Goal: Task Accomplishment & Management: Use online tool/utility

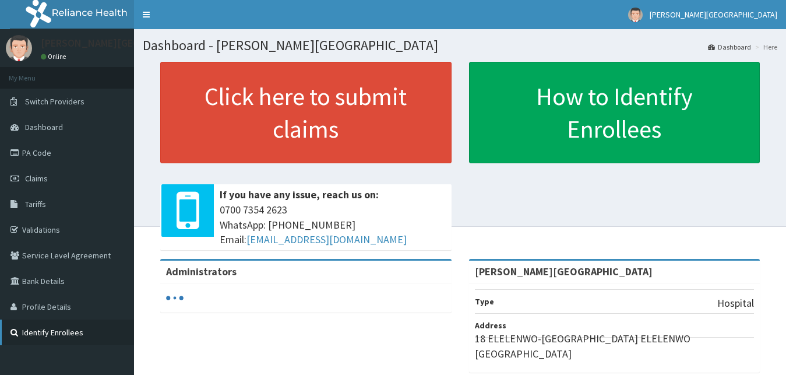
click at [46, 332] on link "Identify Enrollees" at bounding box center [67, 332] width 134 height 26
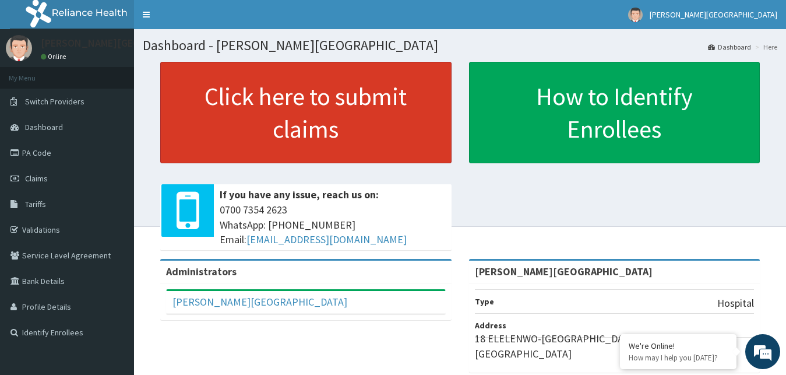
click at [280, 90] on link "Click here to submit claims" at bounding box center [305, 112] width 291 height 101
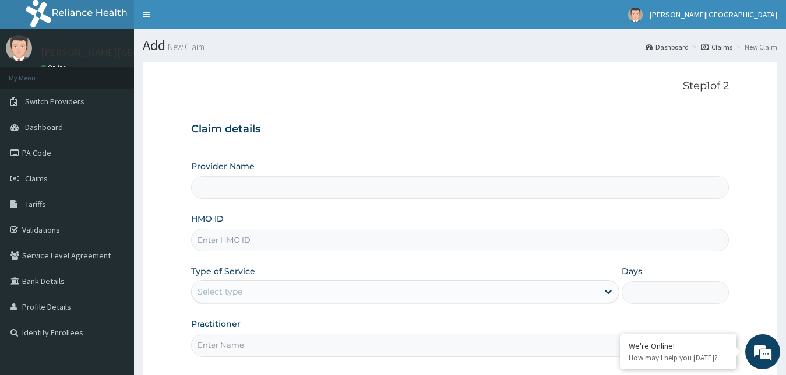
type input "[PERSON_NAME][GEOGRAPHIC_DATA]"
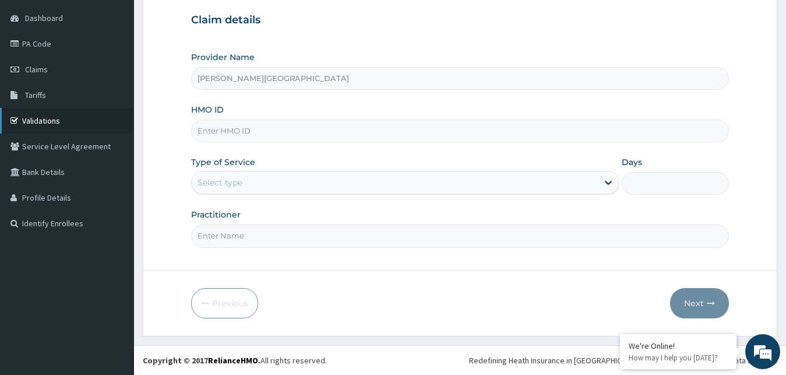
click at [83, 108] on link "Validations" at bounding box center [67, 121] width 134 height 26
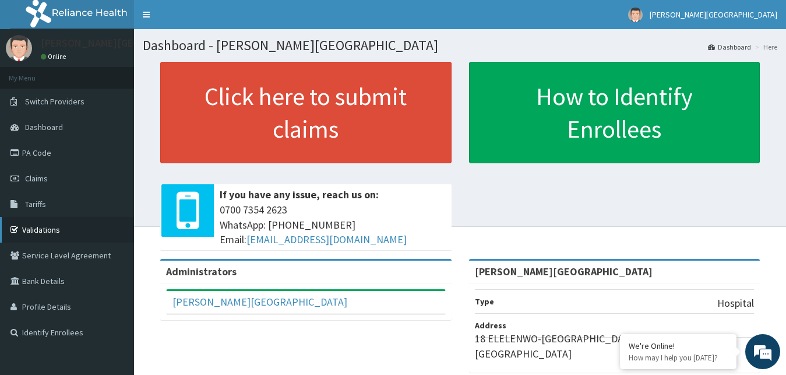
click at [58, 229] on link "Validations" at bounding box center [67, 230] width 134 height 26
